Goal: Task Accomplishment & Management: Manage account settings

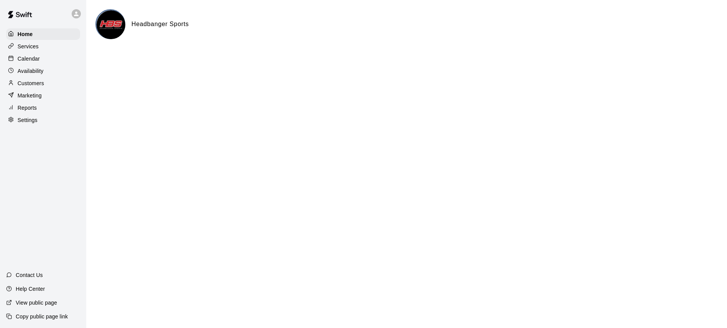
click at [34, 55] on p "Calendar" at bounding box center [29, 59] width 22 height 8
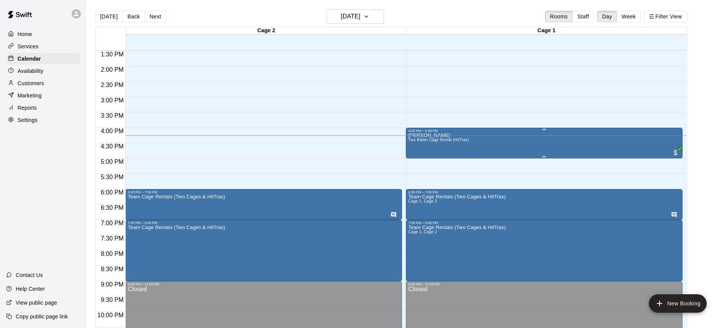
scroll to position [416, 0]
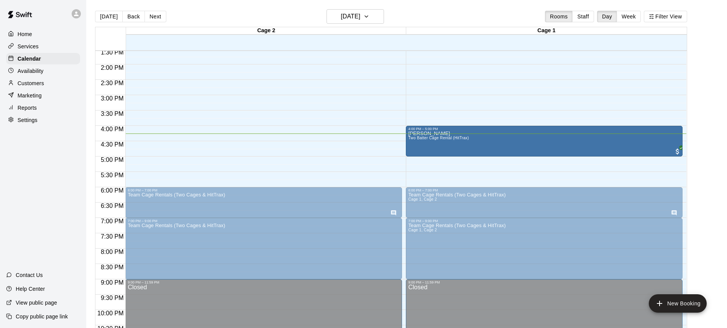
drag, startPoint x: 449, startPoint y: 132, endPoint x: 436, endPoint y: 133, distance: 13.0
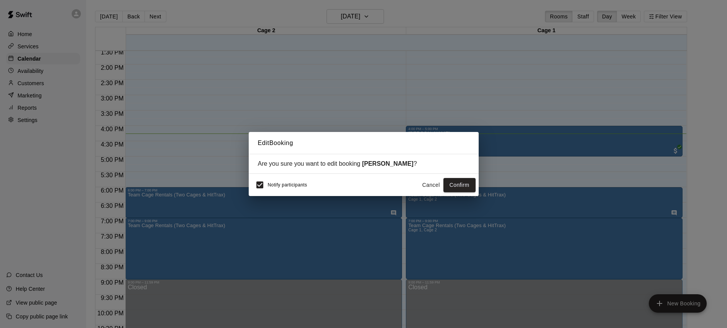
click at [436, 133] on h2 "Edit Booking" at bounding box center [364, 143] width 230 height 22
drag, startPoint x: 414, startPoint y: 164, endPoint x: 364, endPoint y: 164, distance: 50.2
click at [364, 164] on strong "[PERSON_NAME]" at bounding box center [387, 163] width 51 height 7
copy strong "[PERSON_NAME]"
click at [433, 186] on button "Cancel" at bounding box center [431, 185] width 25 height 14
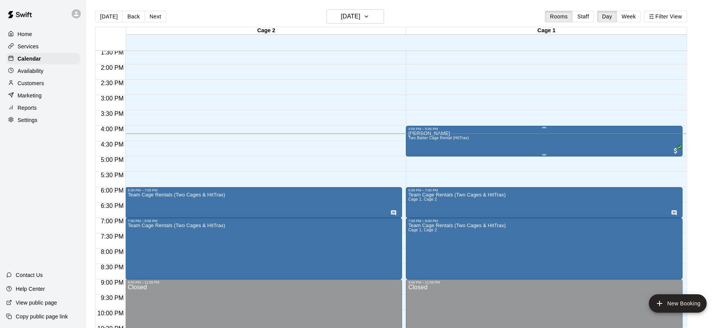
click at [547, 144] on div "[PERSON_NAME] Two Batter Cage Rental (HitTrax)" at bounding box center [544, 295] width 272 height 328
click at [547, 144] on div at bounding box center [363, 164] width 727 height 328
click at [547, 144] on div "[PERSON_NAME] Two Batter Cage Rental (HitTrax)" at bounding box center [544, 295] width 272 height 328
click at [416, 135] on icon "edit" at bounding box center [416, 138] width 9 height 9
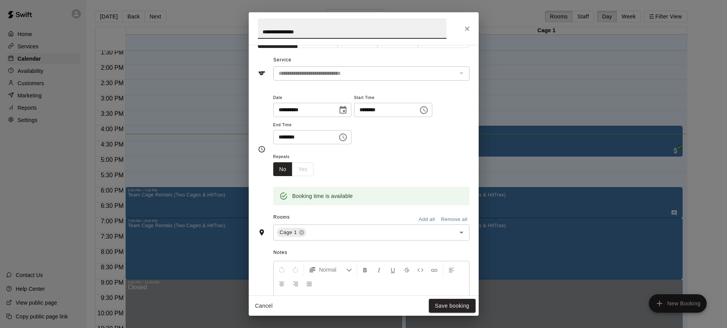
scroll to position [0, 0]
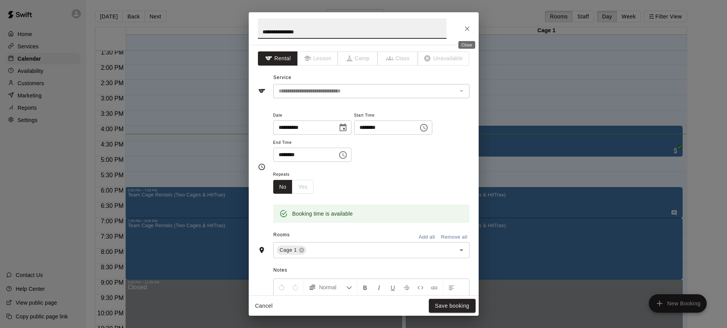
click at [466, 27] on icon "Close" at bounding box center [467, 28] width 5 height 5
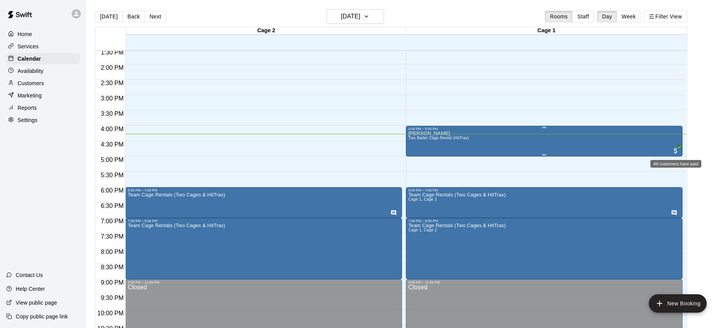
click at [677, 150] on span "All customers have paid" at bounding box center [676, 151] width 8 height 8
click at [682, 174] on img "edit" at bounding box center [680, 172] width 9 height 9
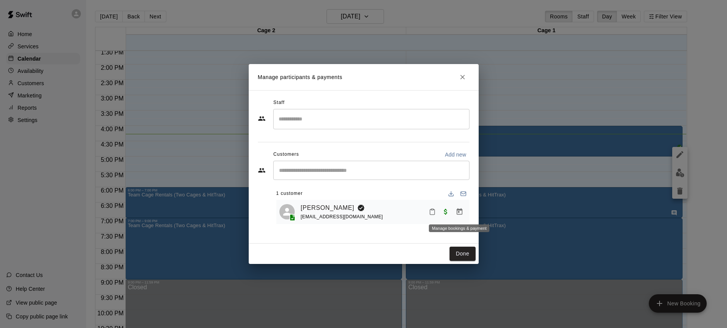
click at [461, 212] on icon "Manage bookings & payment" at bounding box center [460, 212] width 8 height 8
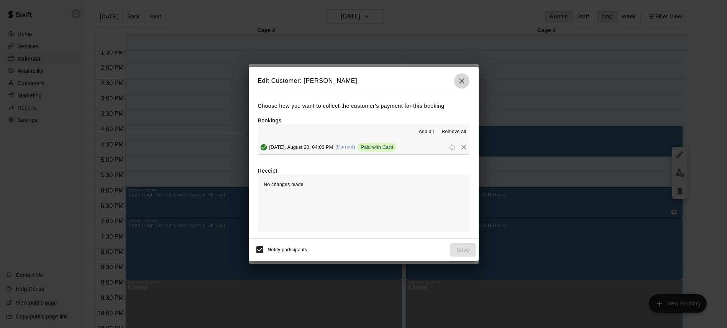
click at [459, 81] on icon "button" at bounding box center [461, 80] width 9 height 9
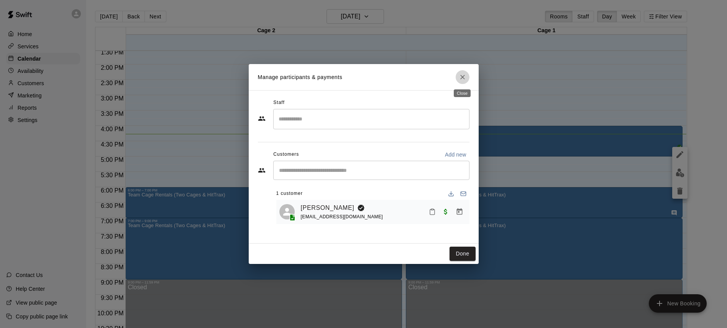
click at [463, 77] on icon "Close" at bounding box center [462, 77] width 5 height 5
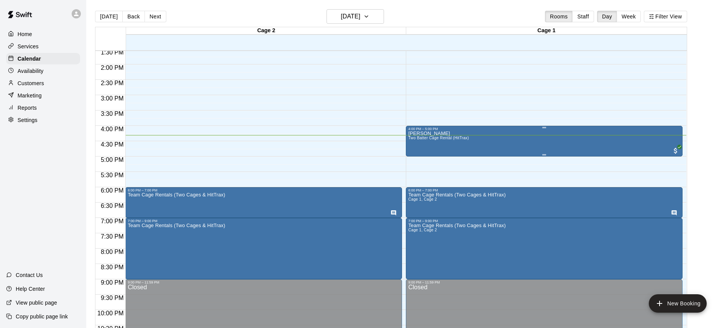
click at [543, 154] on div at bounding box center [544, 154] width 4 height 1
click at [543, 154] on div at bounding box center [550, 180] width 15 height 52
click at [541, 145] on div at bounding box center [363, 164] width 727 height 328
